Goal: Book appointment/travel/reservation

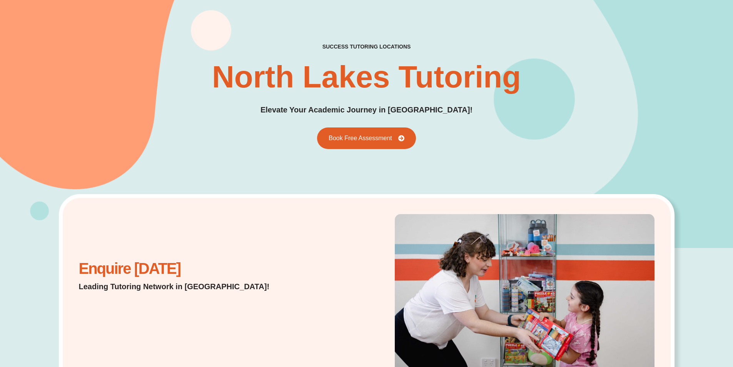
scroll to position [77, 0]
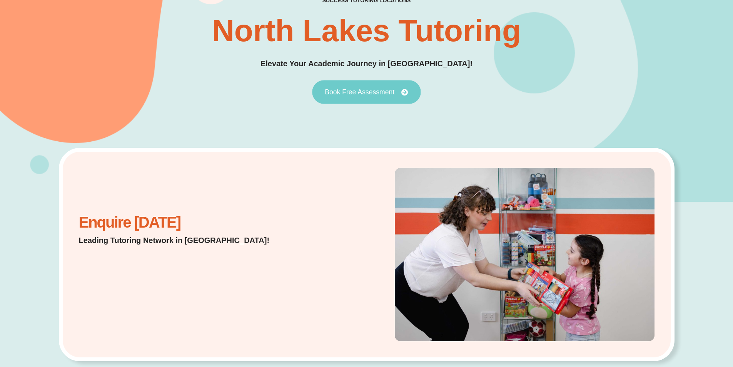
click at [349, 92] on span "Book Free Assessment" at bounding box center [360, 92] width 70 height 7
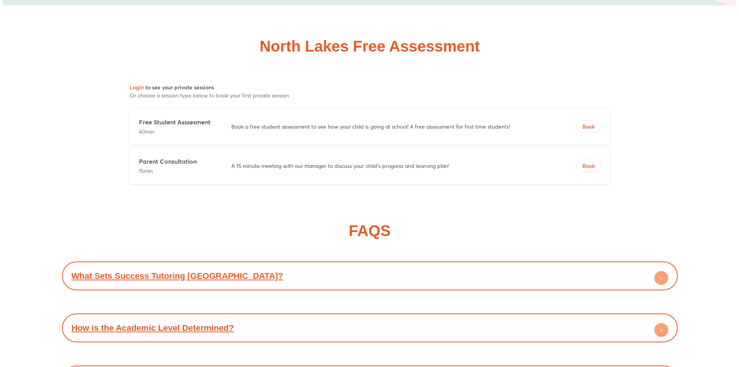
scroll to position [3818, 0]
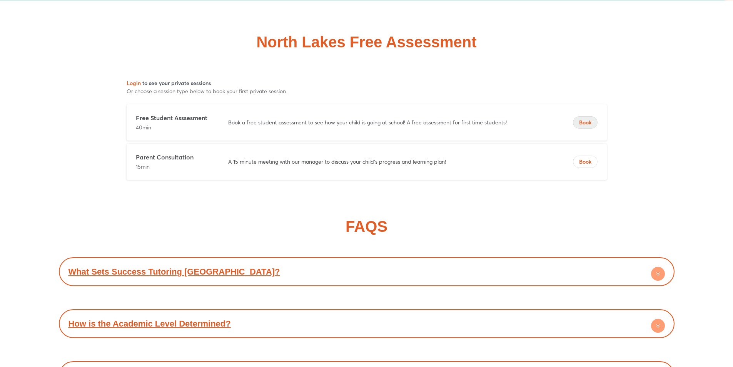
click at [592, 116] on button "Book" at bounding box center [585, 122] width 25 height 12
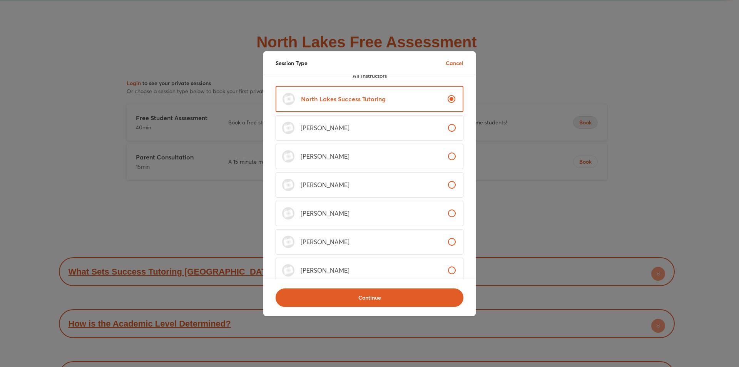
scroll to position [0, 0]
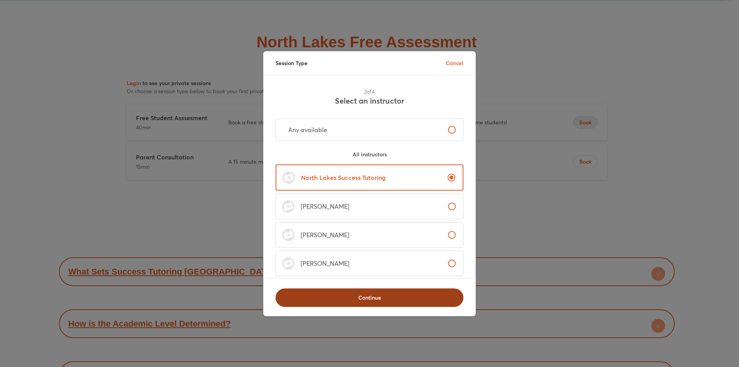
click at [374, 294] on span "Continue" at bounding box center [370, 298] width 168 height 8
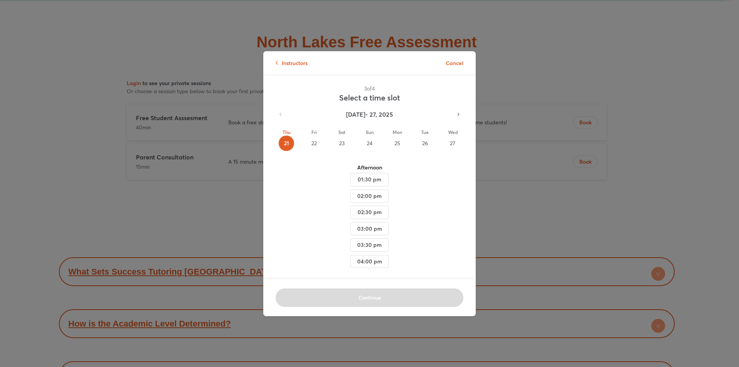
click at [342, 140] on div "23" at bounding box center [341, 142] width 15 height 15
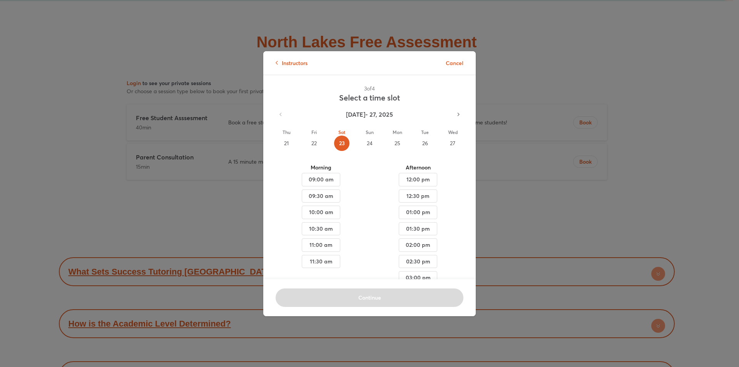
click at [310, 144] on div "22" at bounding box center [313, 142] width 15 height 15
click at [390, 137] on div "25" at bounding box center [397, 142] width 15 height 15
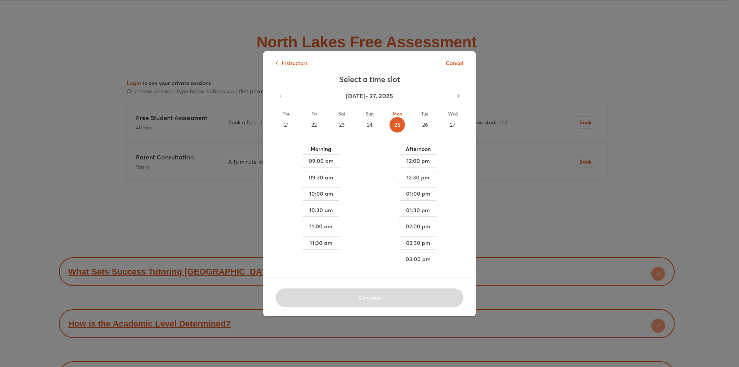
scroll to position [29, 0]
click at [417, 116] on div "26" at bounding box center [424, 123] width 15 height 15
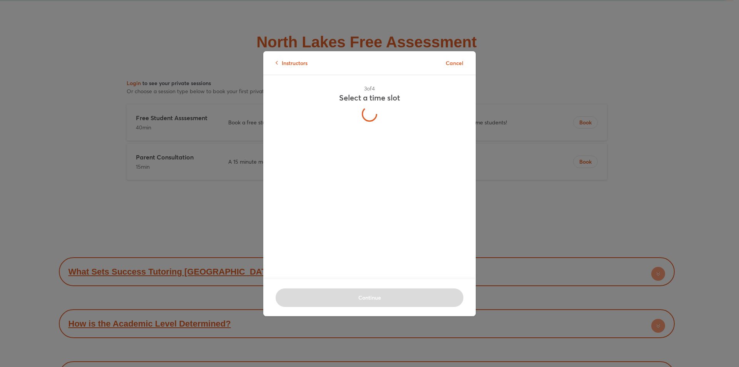
scroll to position [0, 0]
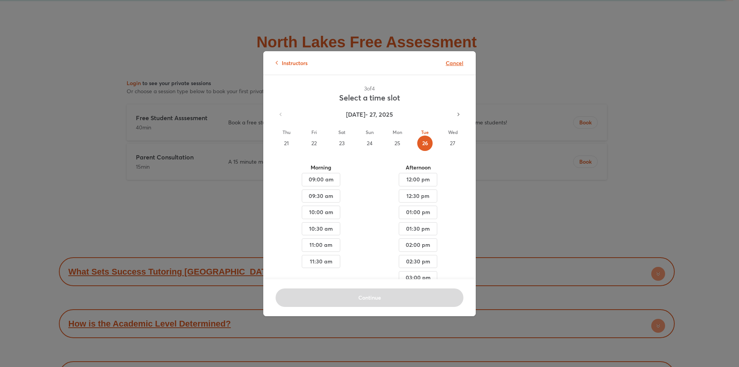
click at [452, 62] on p "Cancel" at bounding box center [455, 63] width 18 height 8
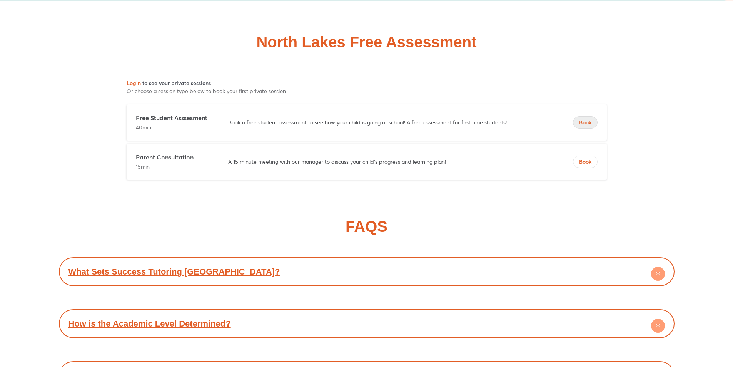
click at [588, 120] on span "Book" at bounding box center [585, 123] width 24 height 8
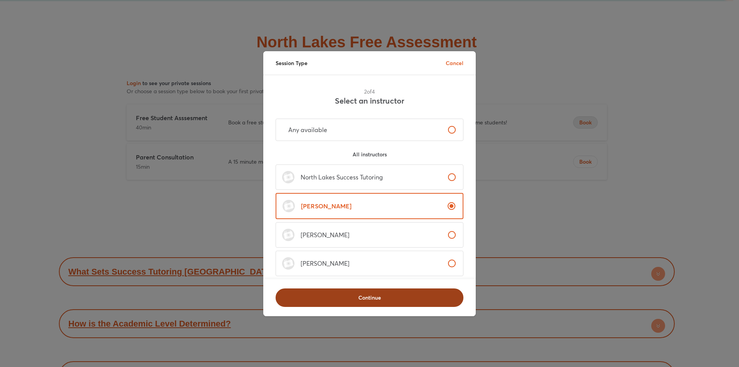
click at [371, 295] on span "Continue" at bounding box center [370, 298] width 168 height 8
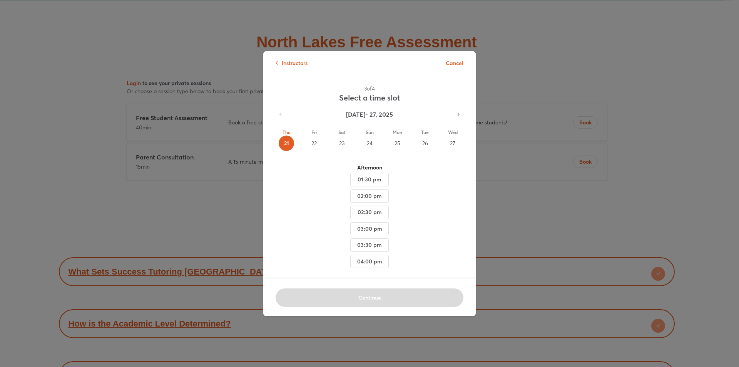
scroll to position [12, 0]
click at [316, 132] on div "22" at bounding box center [313, 139] width 15 height 15
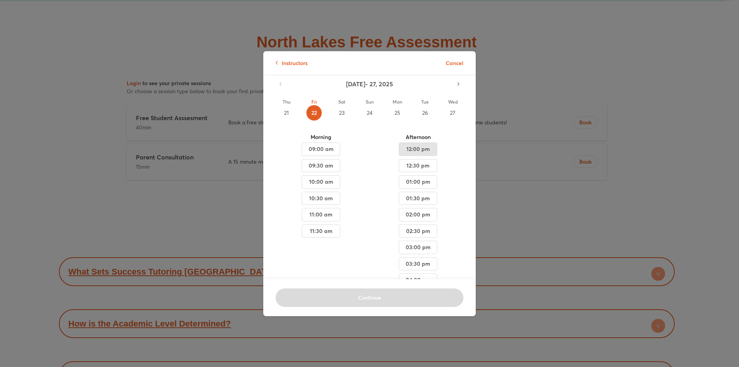
scroll to position [62, 0]
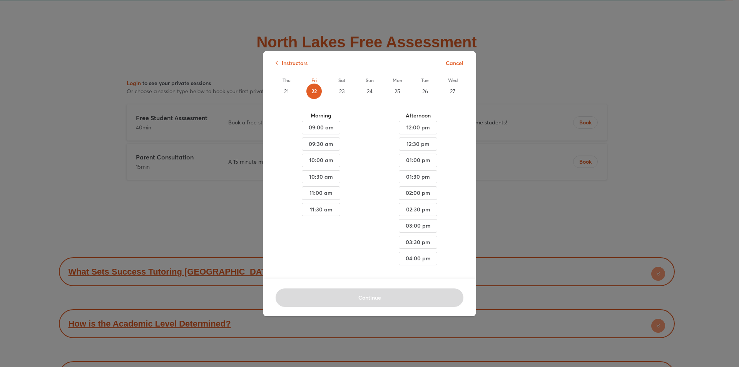
click at [342, 84] on div "23" at bounding box center [341, 91] width 15 height 15
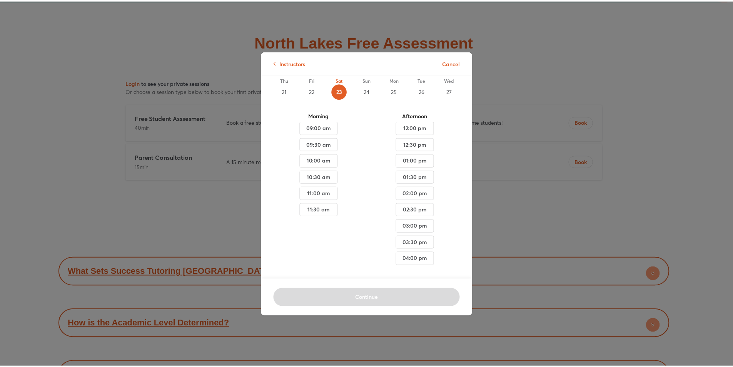
scroll to position [0, 0]
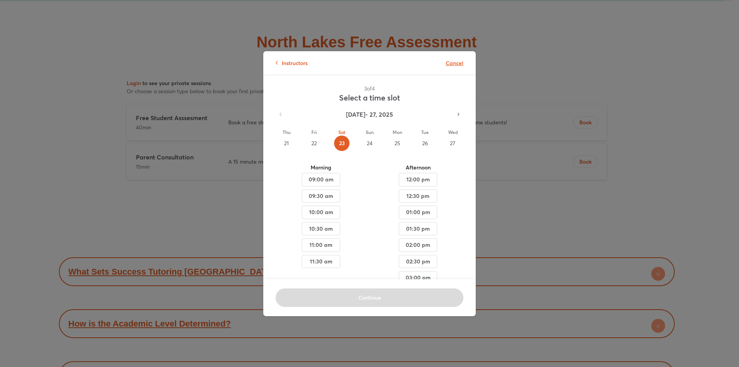
click at [448, 65] on p "Cancel" at bounding box center [455, 63] width 18 height 8
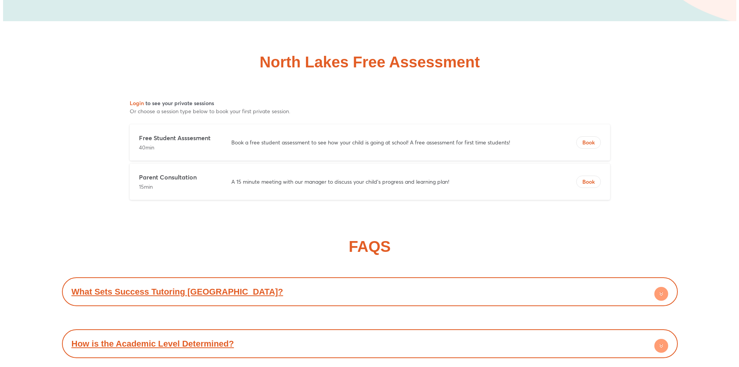
scroll to position [3780, 0]
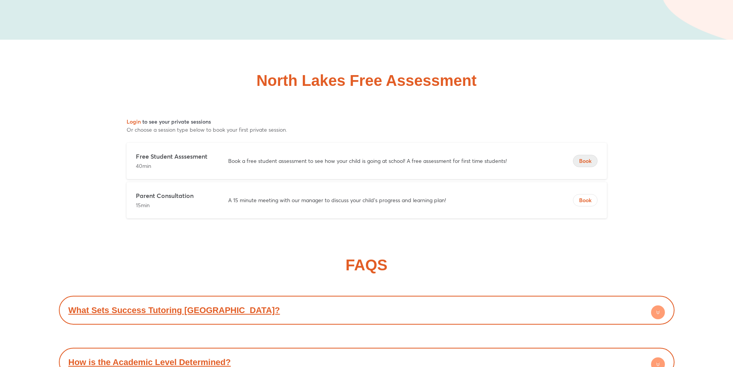
click at [591, 162] on span "Book" at bounding box center [585, 161] width 24 height 8
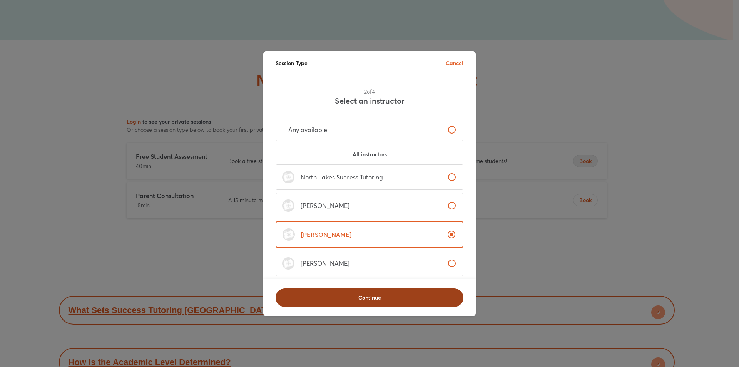
click at [393, 294] on span "Continue" at bounding box center [370, 298] width 168 height 8
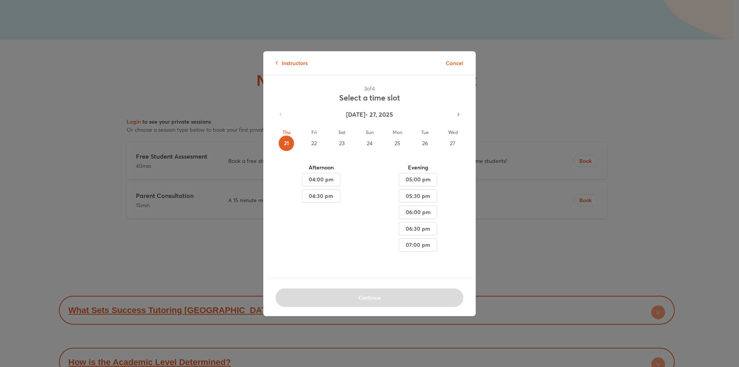
click at [316, 140] on div "22" at bounding box center [313, 142] width 15 height 15
click at [447, 67] on p "Cancel" at bounding box center [455, 63] width 18 height 8
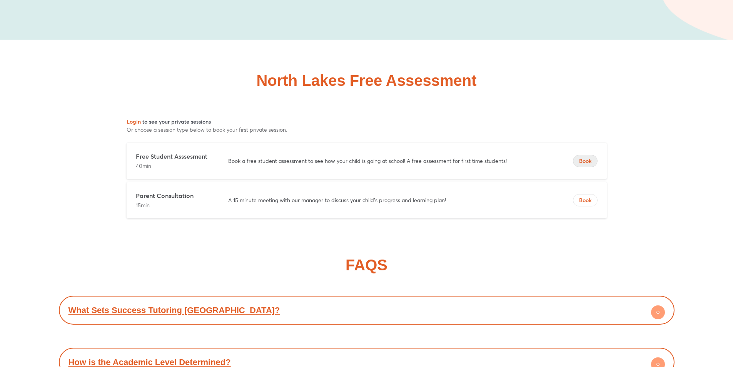
click at [592, 162] on span "Book" at bounding box center [585, 161] width 24 height 8
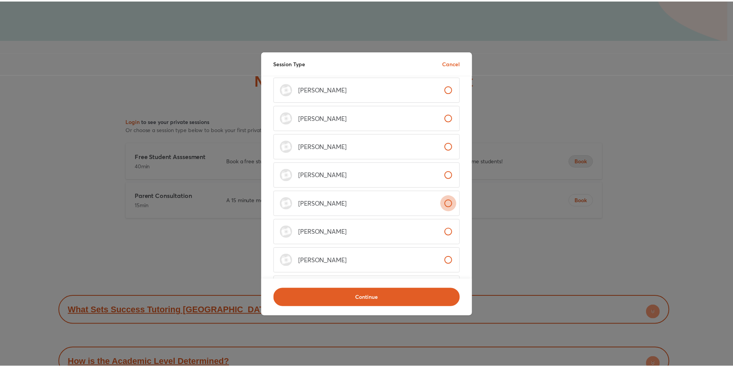
scroll to position [230, 0]
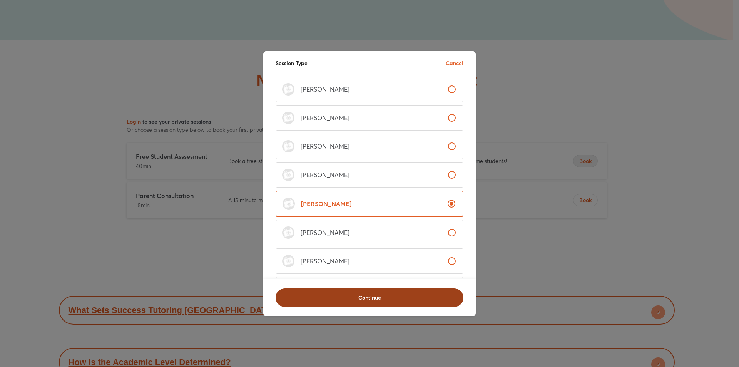
click at [367, 294] on span "Continue" at bounding box center [370, 298] width 168 height 8
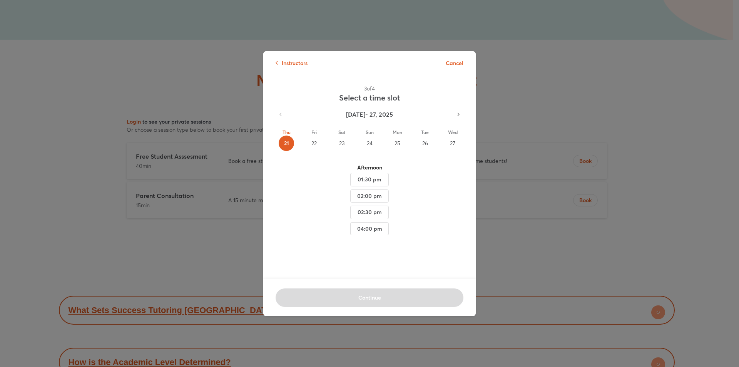
click at [341, 146] on div "23" at bounding box center [341, 142] width 15 height 15
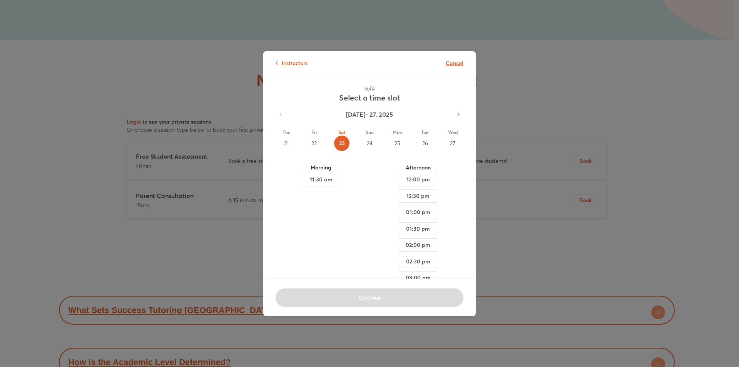
click at [452, 62] on p "Cancel" at bounding box center [455, 63] width 18 height 8
